Goal: Find specific page/section: Find specific page/section

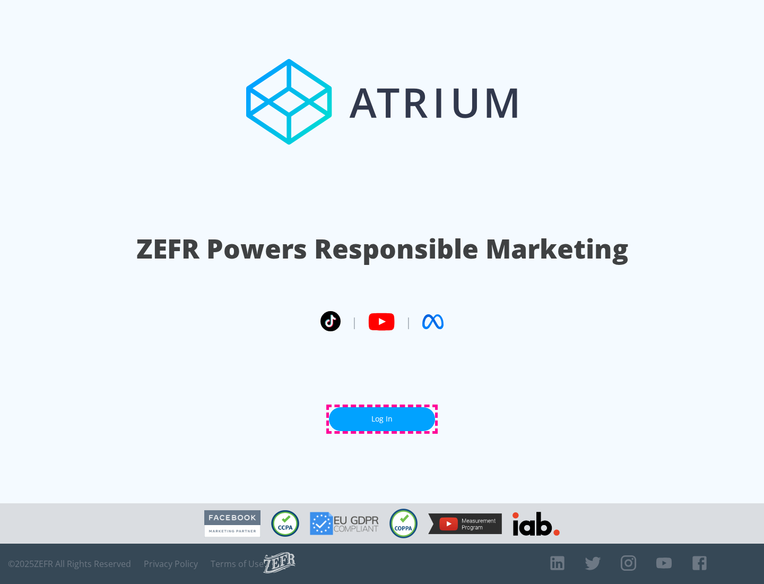
click at [382, 419] on link "Log In" at bounding box center [382, 419] width 106 height 24
